Goal: Task Accomplishment & Management: Complete application form

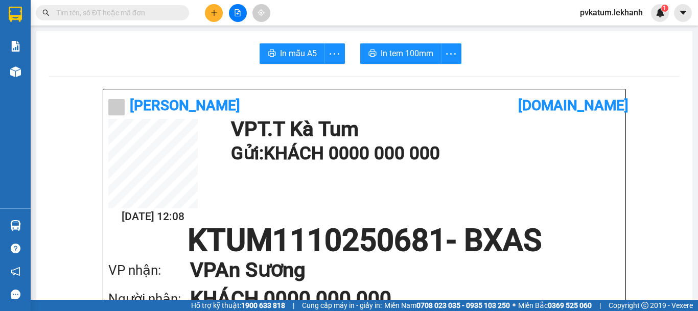
click at [206, 12] on button at bounding box center [214, 13] width 18 height 18
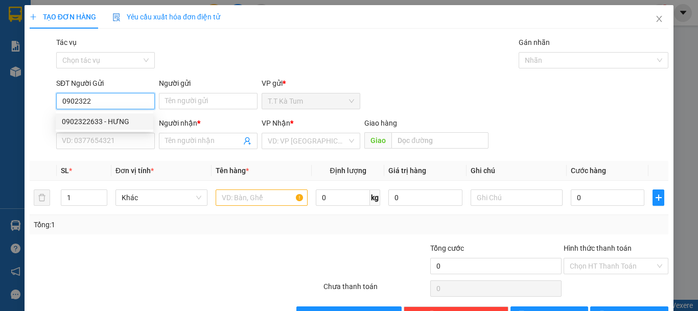
drag, startPoint x: 118, startPoint y: 120, endPoint x: 127, endPoint y: 154, distance: 35.1
click at [118, 121] on div "0902322633 - HƯNG" at bounding box center [104, 121] width 85 height 11
type input "0902322633"
type input "HƯNG"
type input "0919097226"
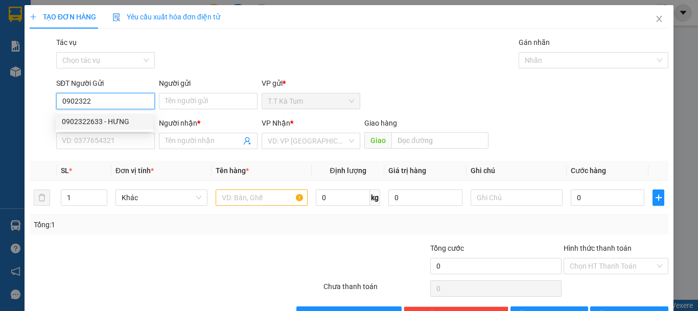
type input "[PERSON_NAME]"
type input "30.000"
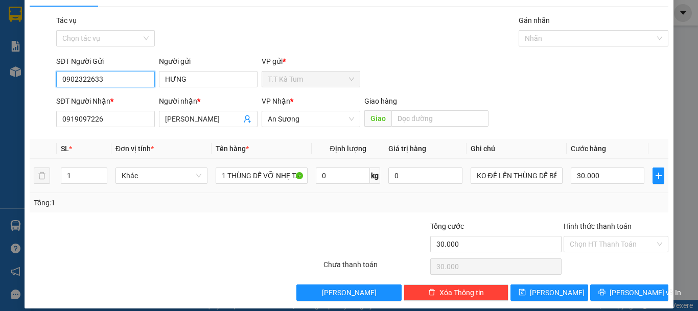
scroll to position [32, 0]
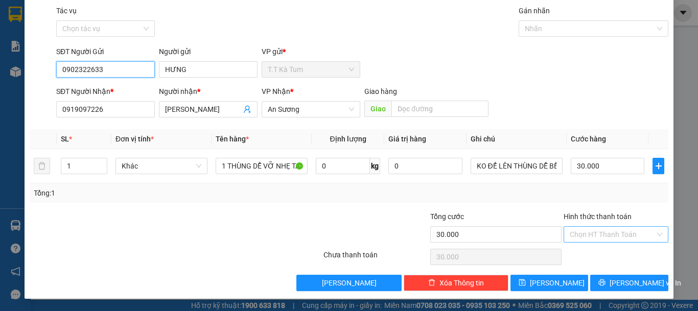
type input "0902322633"
click at [596, 229] on input "Hình thức thanh toán" at bounding box center [612, 234] width 85 height 15
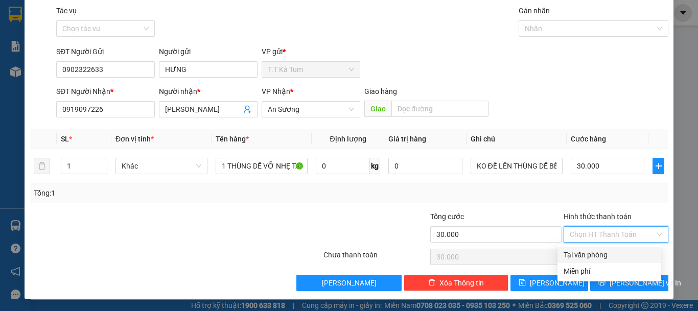
click at [595, 258] on div "Tại văn phòng" at bounding box center [610, 254] width 92 height 11
type input "0"
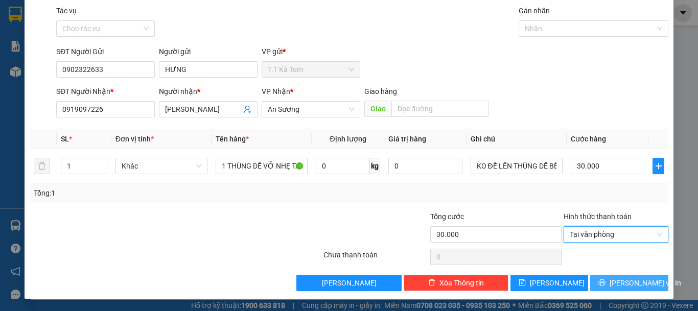
click at [614, 280] on span "[PERSON_NAME] và In" at bounding box center [646, 283] width 72 height 11
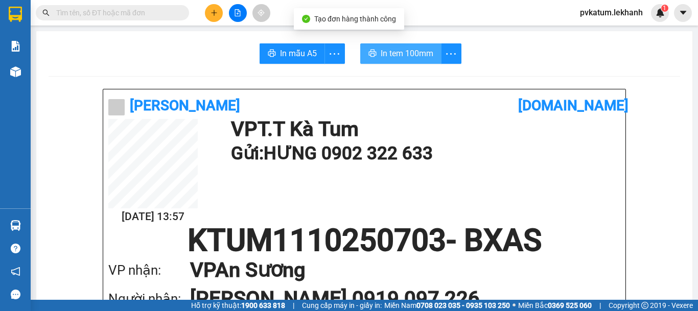
click at [390, 60] on button "In tem 100mm" at bounding box center [400, 53] width 81 height 20
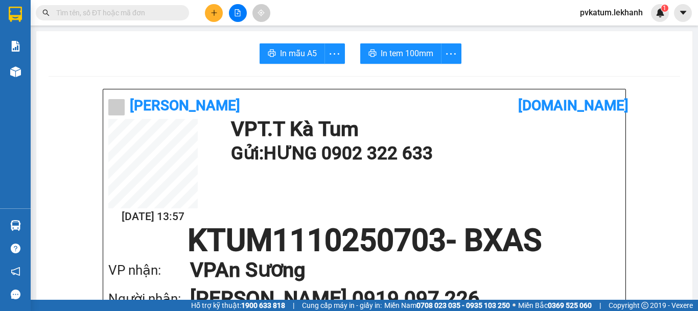
click at [214, 16] on icon "plus" at bounding box center [214, 12] width 7 height 7
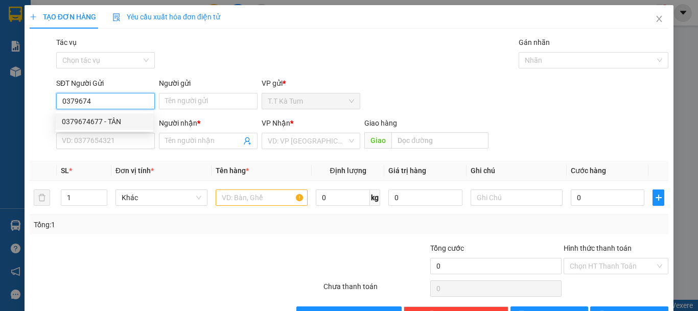
click at [128, 124] on div "0379674677 - TÂN" at bounding box center [104, 121] width 85 height 11
type input "0379674677"
type input "TÂN"
type input "0383830660"
type input "VỢ [PERSON_NAME]"
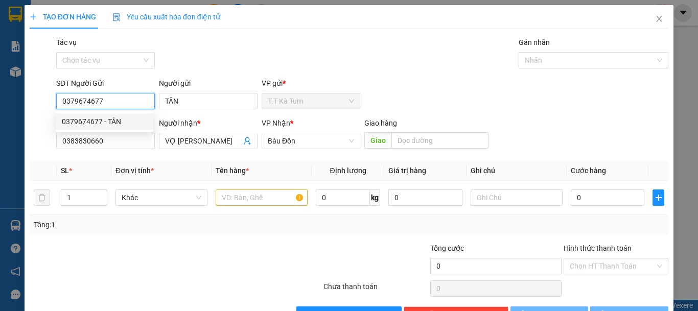
type input "30.000"
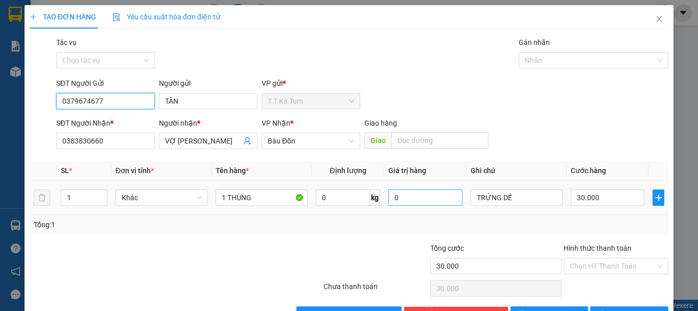
scroll to position [32, 0]
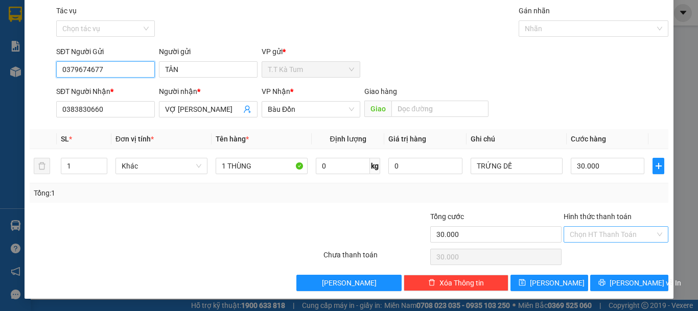
type input "0379674677"
click at [593, 232] on input "Hình thức thanh toán" at bounding box center [612, 234] width 85 height 15
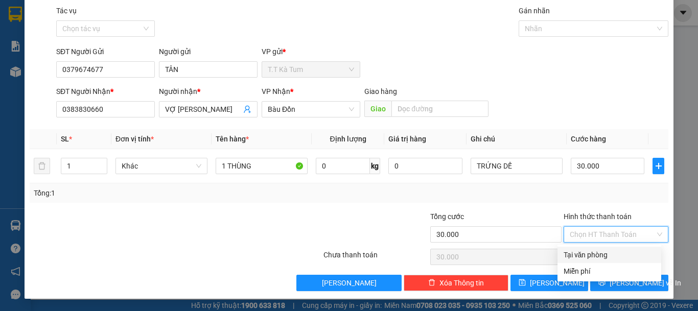
click at [643, 208] on div "Transit Pickup Surcharge Ids Transit Deliver Surcharge Ids Transit Deliver Surc…" at bounding box center [349, 148] width 639 height 286
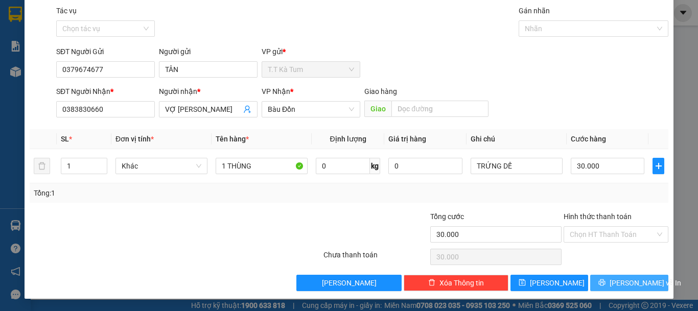
click at [635, 280] on span "[PERSON_NAME] và In" at bounding box center [646, 283] width 72 height 11
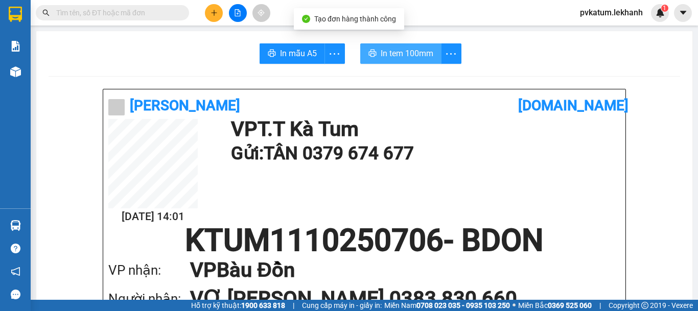
click at [409, 60] on span "In tem 100mm" at bounding box center [407, 53] width 53 height 13
